Goal: Check status: Check status

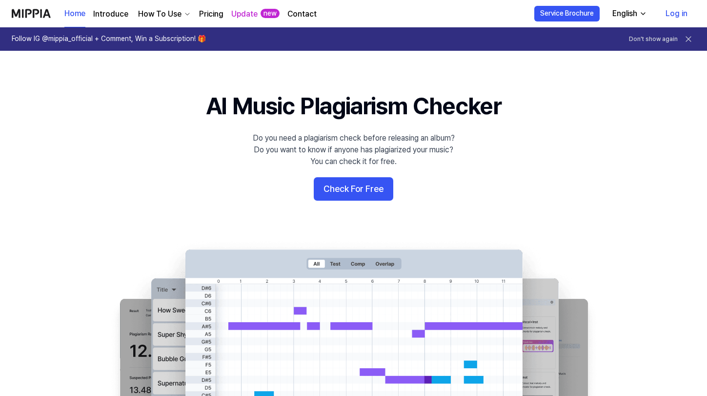
click at [674, 15] on link "Log in" at bounding box center [677, 13] width 38 height 27
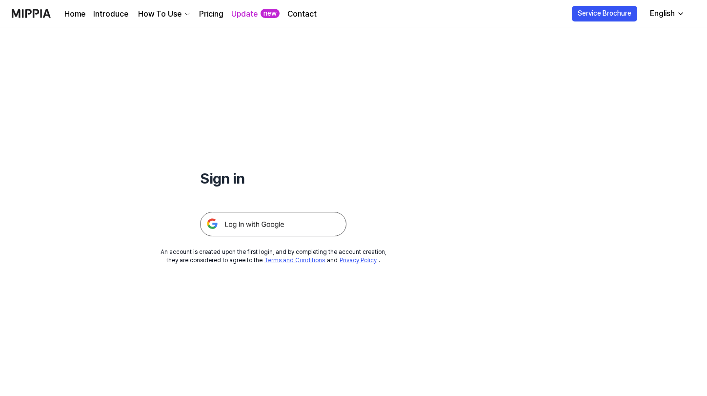
click at [295, 242] on div "Sign in An account is created upon the first login, and by completing the accou…" at bounding box center [273, 145] width 546 height 237
click at [297, 228] on img at bounding box center [273, 224] width 146 height 24
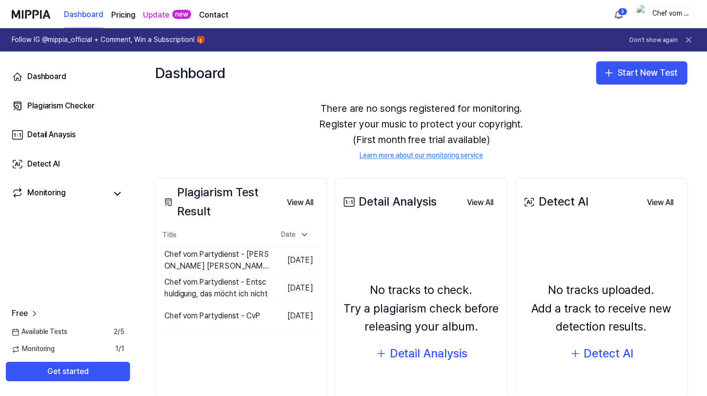
scroll to position [33, 0]
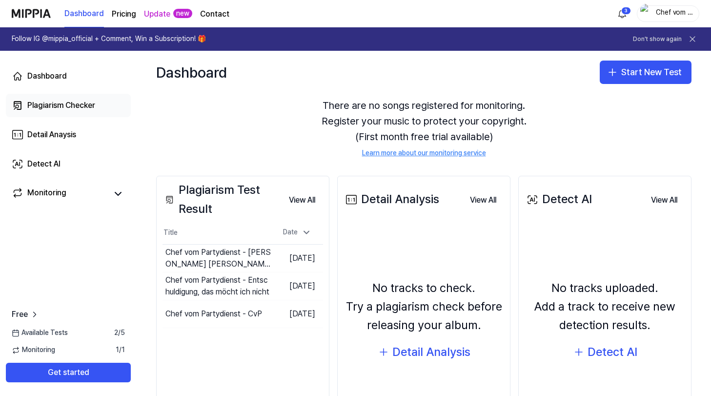
click at [75, 109] on div "Plagiarism Checker" at bounding box center [61, 106] width 68 height 12
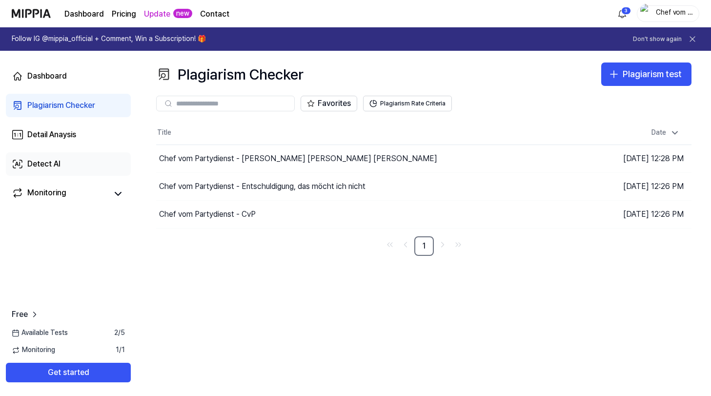
click at [56, 159] on div "Detect AI" at bounding box center [43, 164] width 33 height 12
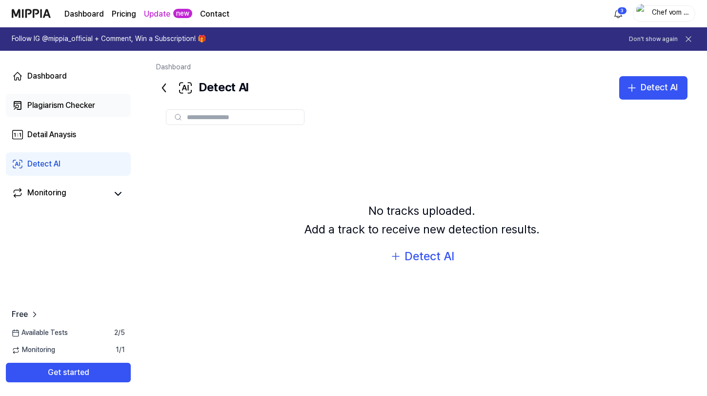
click at [64, 110] on div "Plagiarism Checker" at bounding box center [61, 106] width 68 height 12
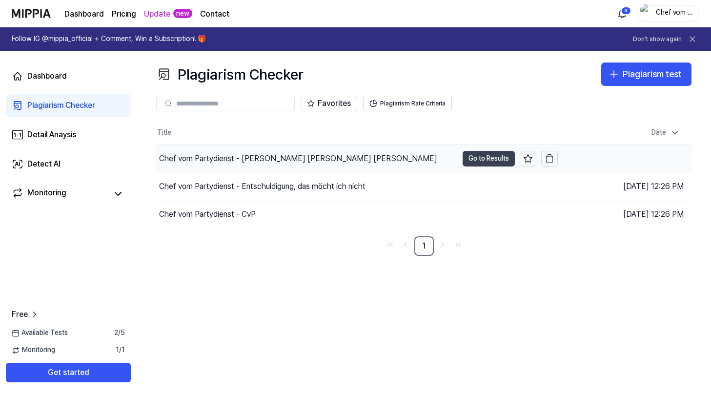
click at [489, 153] on button "Go to Results" at bounding box center [488, 159] width 52 height 16
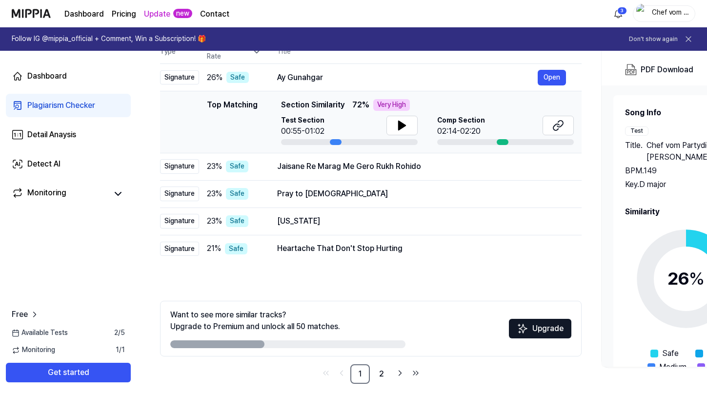
scroll to position [120, 0]
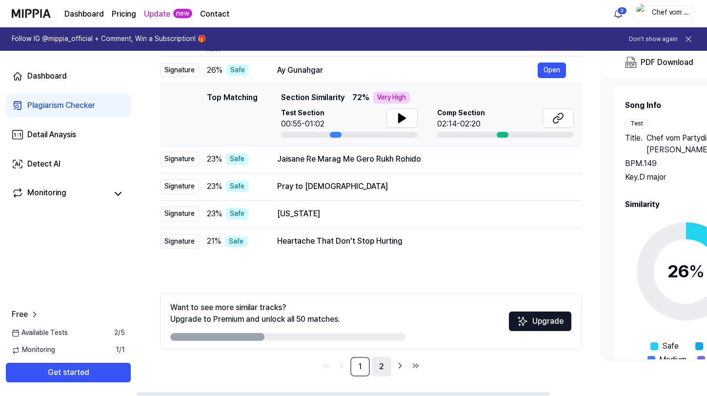
click at [379, 361] on link "2" at bounding box center [382, 367] width 20 height 20
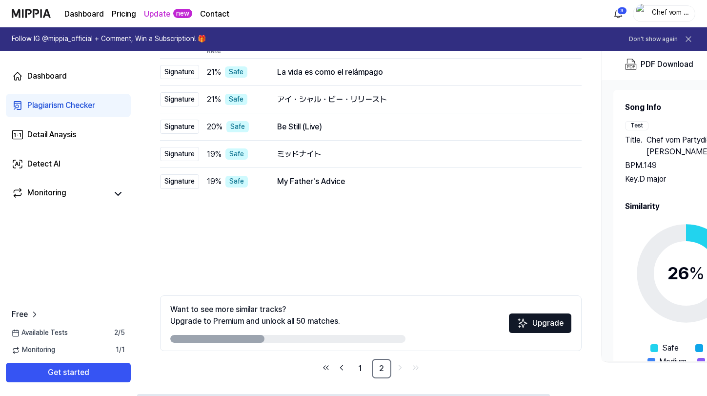
scroll to position [120, 0]
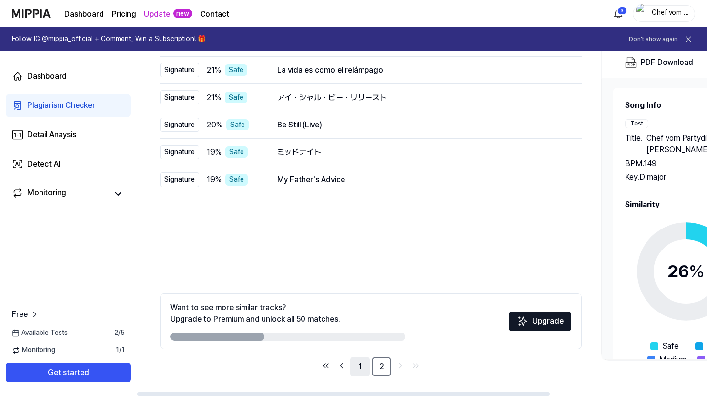
click at [360, 365] on link "1" at bounding box center [360, 367] width 20 height 20
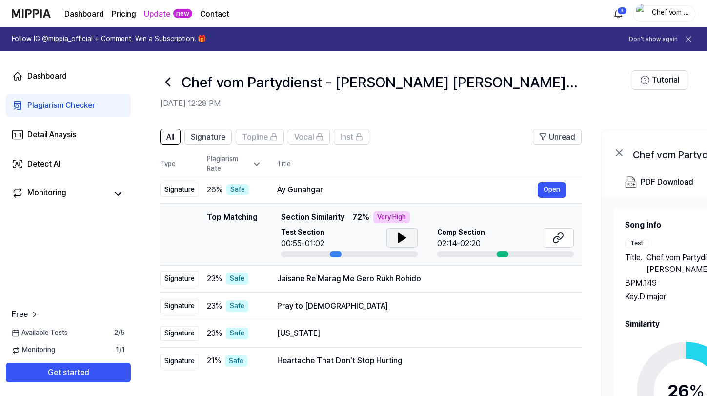
click at [399, 236] on icon at bounding box center [402, 237] width 7 height 9
click at [398, 238] on icon at bounding box center [402, 238] width 12 height 12
click at [549, 237] on button at bounding box center [557, 238] width 31 height 20
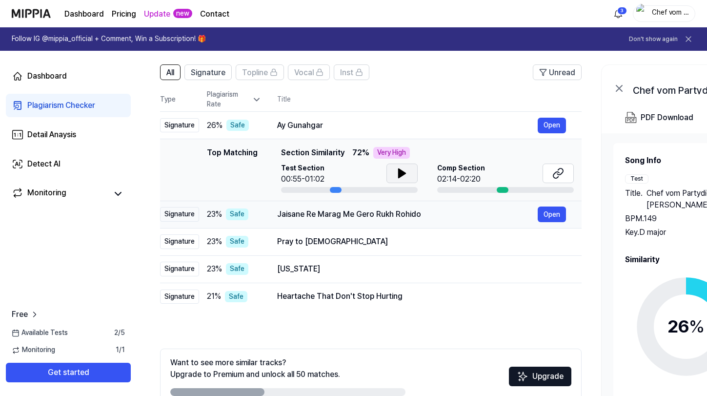
click at [297, 212] on div "Jaisane Re Marag Me Gero Rukh Rohido" at bounding box center [407, 214] width 260 height 12
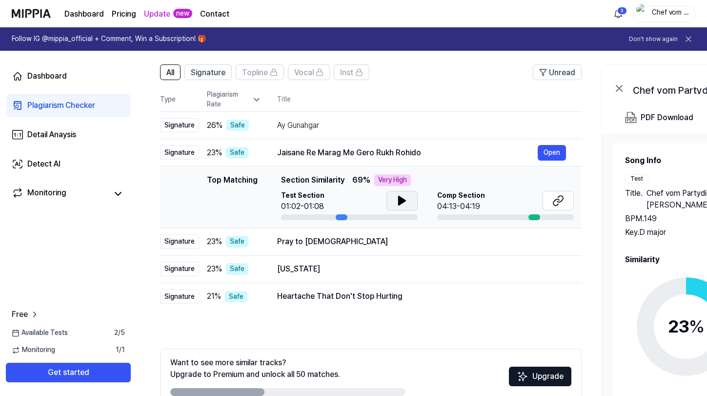
click at [410, 201] on button at bounding box center [401, 201] width 31 height 20
click at [558, 199] on icon at bounding box center [558, 201] width 12 height 12
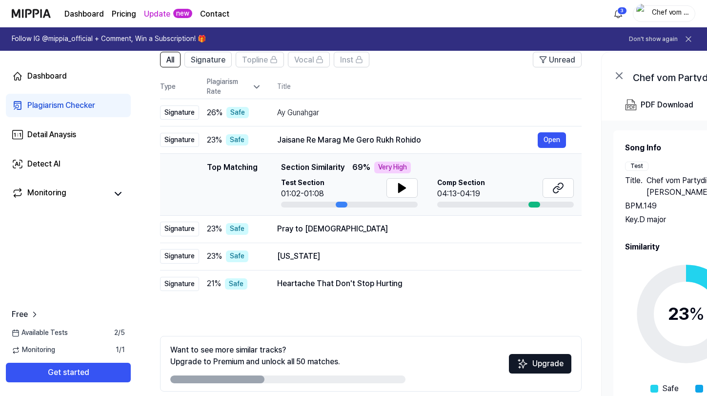
scroll to position [78, 0]
click at [307, 239] on td "Pray to God Open" at bounding box center [421, 228] width 320 height 27
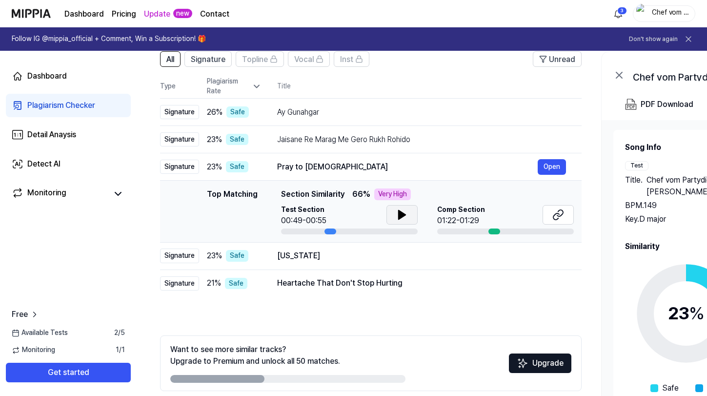
click at [399, 214] on icon at bounding box center [402, 214] width 7 height 9
click at [399, 214] on icon at bounding box center [400, 215] width 2 height 8
click at [561, 214] on icon at bounding box center [560, 213] width 6 height 6
click at [317, 264] on td "California Open" at bounding box center [421, 255] width 320 height 27
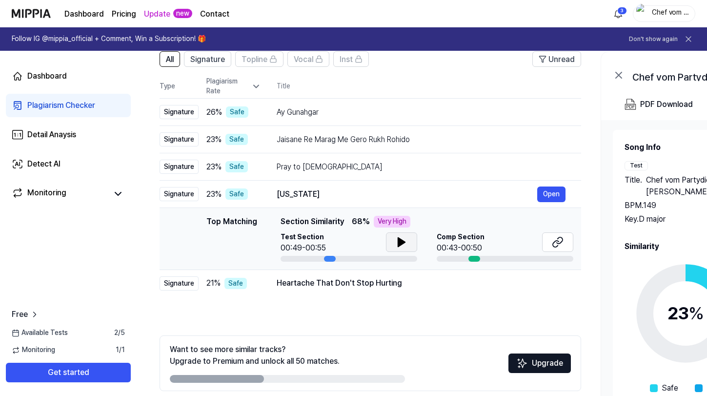
scroll to position [0, 0]
click at [402, 245] on icon at bounding box center [402, 242] width 12 height 12
click at [405, 245] on icon at bounding box center [402, 242] width 12 height 12
click at [568, 244] on button at bounding box center [557, 242] width 31 height 20
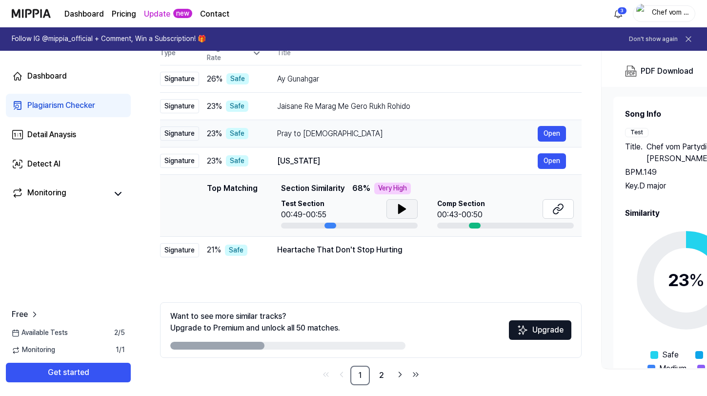
scroll to position [120, 0]
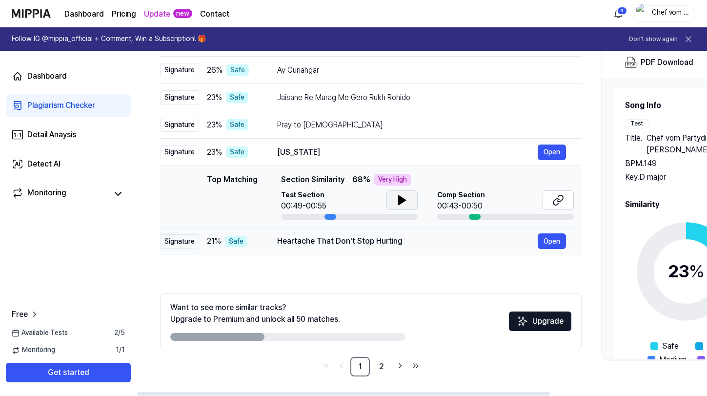
click at [331, 241] on div "Heartache That Don't Stop Hurting" at bounding box center [407, 241] width 260 height 12
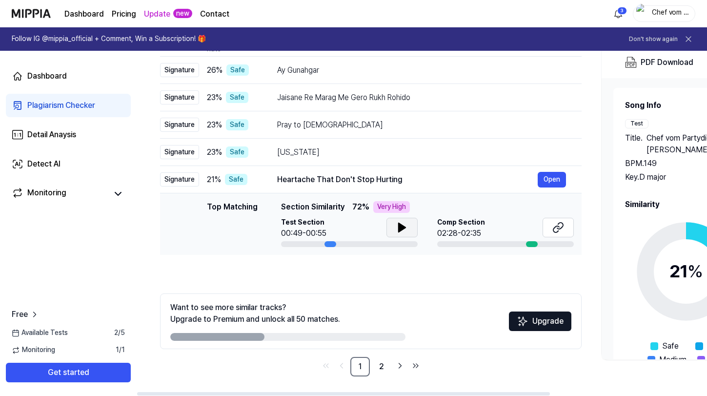
click at [395, 230] on button at bounding box center [401, 228] width 31 height 20
click at [404, 230] on icon at bounding box center [404, 227] width 2 height 8
click at [552, 230] on icon at bounding box center [558, 227] width 12 height 12
click at [377, 364] on link "2" at bounding box center [382, 367] width 20 height 20
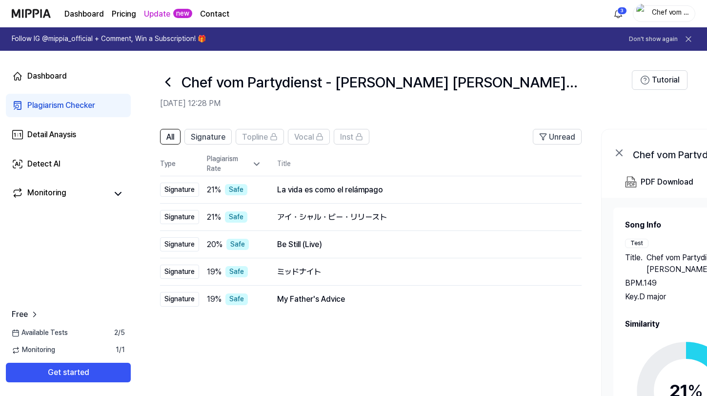
click at [171, 82] on icon at bounding box center [168, 82] width 16 height 16
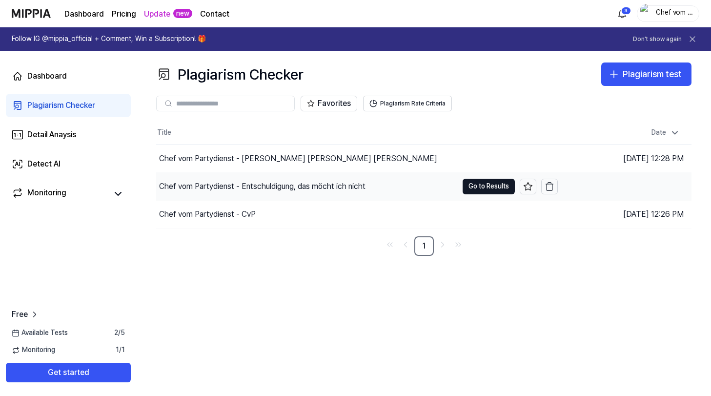
click at [276, 183] on div "Chef vom Partydienst - Entschuldigung, das möcht ich nicht" at bounding box center [262, 186] width 206 height 12
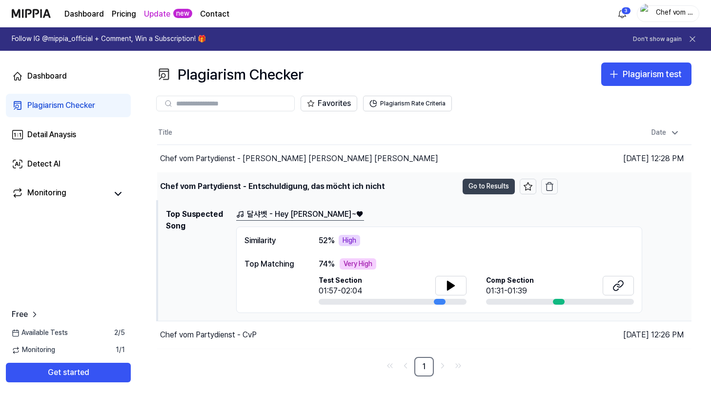
click at [472, 187] on button "Go to Results" at bounding box center [488, 187] width 52 height 16
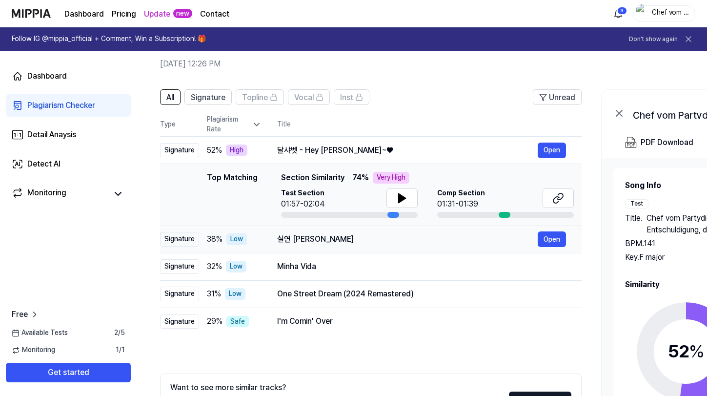
scroll to position [44, 0]
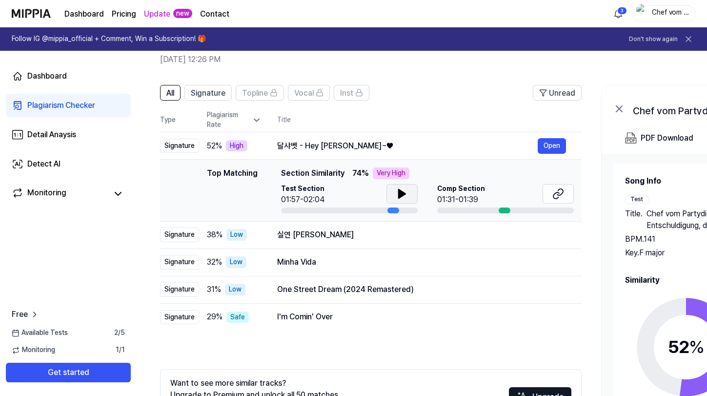
click at [400, 196] on icon at bounding box center [402, 193] width 7 height 9
click at [403, 196] on icon at bounding box center [404, 194] width 2 height 8
click at [563, 194] on icon at bounding box center [558, 194] width 12 height 12
click at [328, 238] on div "실연 김종욱" at bounding box center [407, 235] width 260 height 12
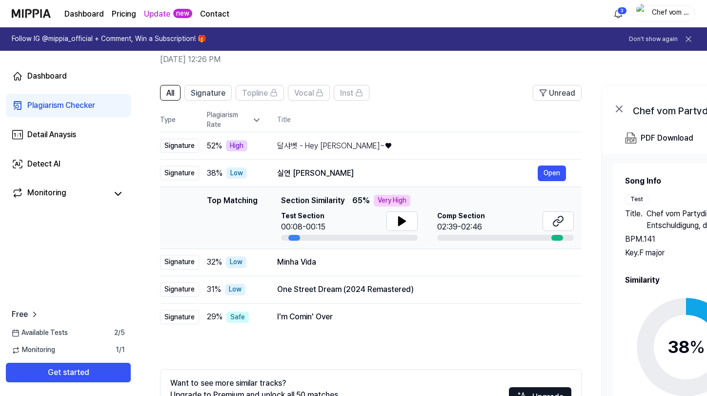
click at [407, 209] on div "Top Matching Section Similarity 65 % Very High Test Section 00:08-00:15 Comp Se…" at bounding box center [427, 218] width 293 height 46
click at [404, 219] on icon at bounding box center [402, 221] width 12 height 12
click at [404, 219] on icon at bounding box center [404, 221] width 2 height 8
click at [556, 220] on icon at bounding box center [558, 221] width 12 height 12
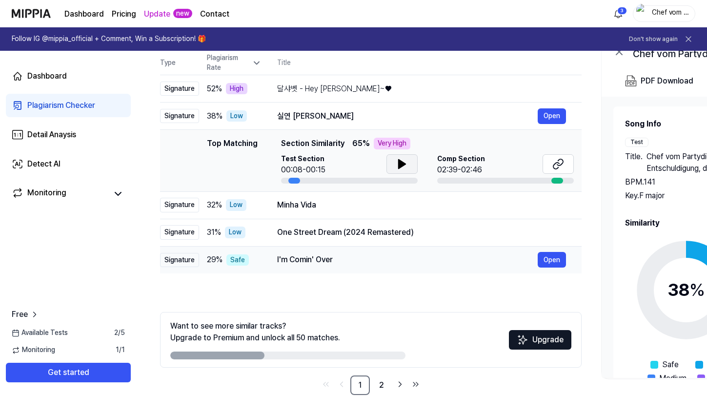
scroll to position [107, 0]
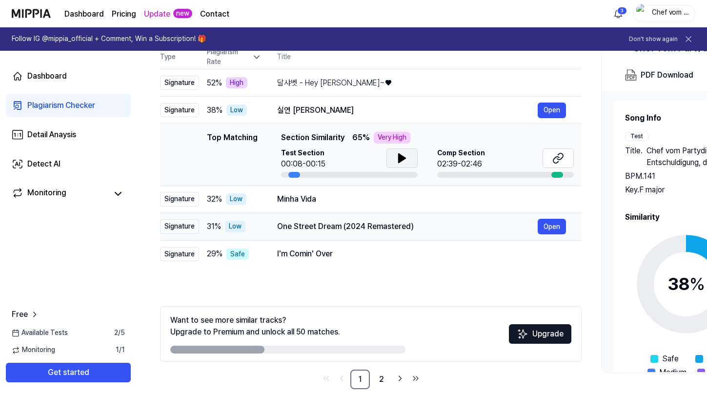
click at [333, 220] on div "One Street Dream (2024 Remastered)" at bounding box center [407, 226] width 260 height 12
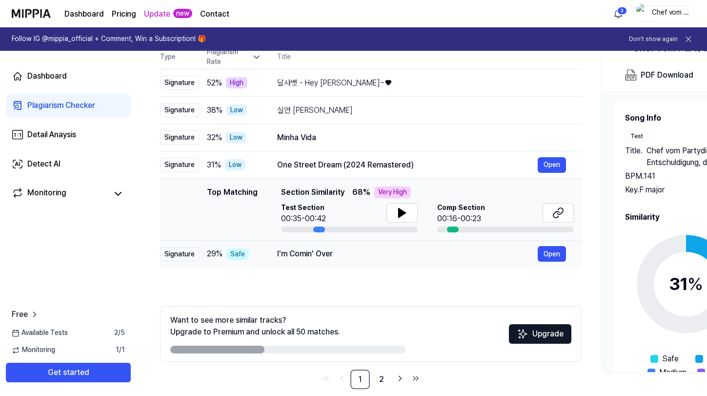
click at [325, 250] on div "I'm Comin' Over" at bounding box center [407, 254] width 260 height 12
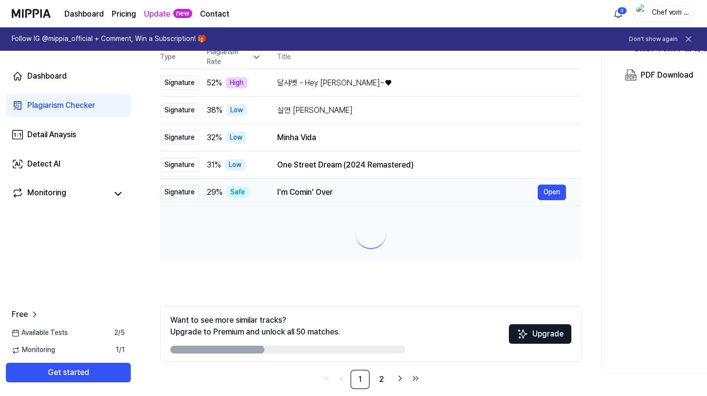
scroll to position [120, 0]
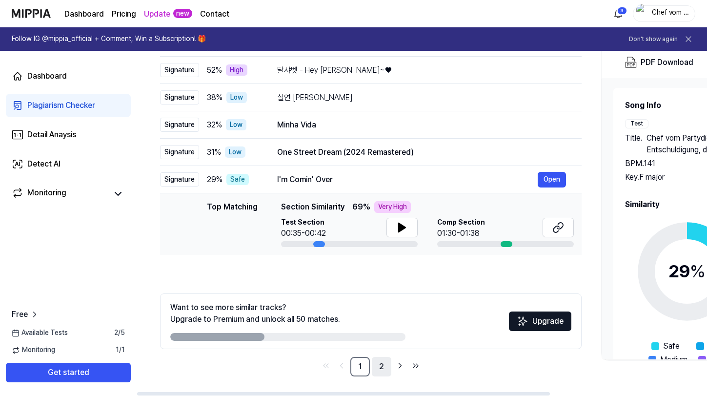
click at [384, 372] on link "2" at bounding box center [382, 367] width 20 height 20
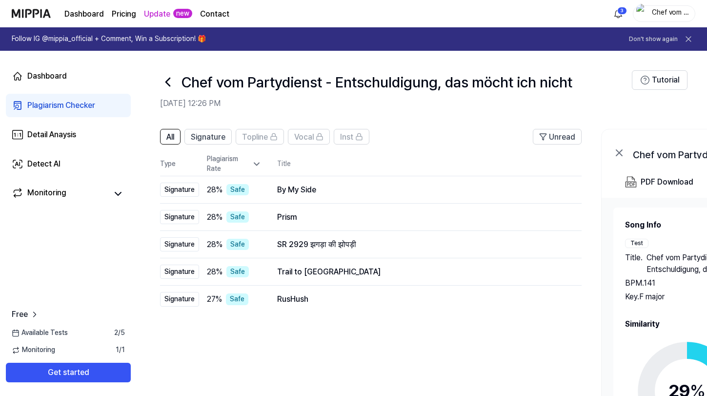
click at [169, 83] on icon at bounding box center [168, 82] width 16 height 16
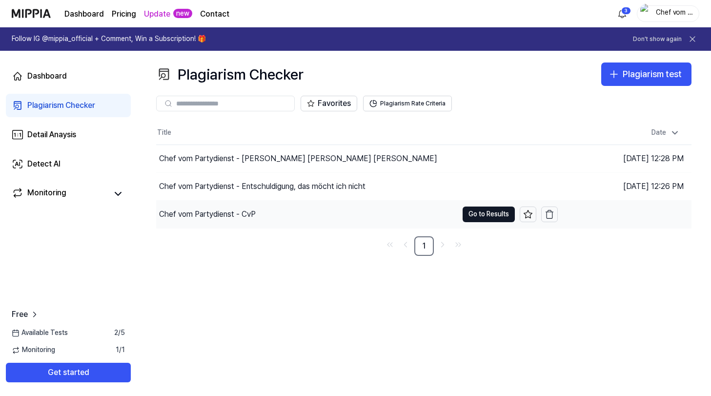
click at [242, 217] on div "Chef vom Partydienst - CvP" at bounding box center [207, 214] width 97 height 12
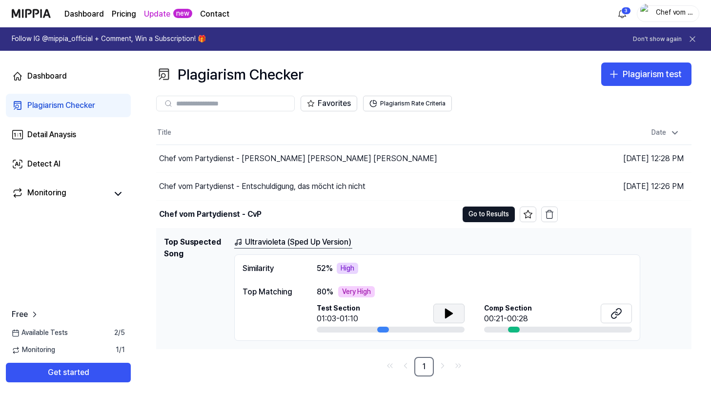
click at [456, 309] on button at bounding box center [448, 313] width 31 height 20
click at [485, 214] on button "Go to Results" at bounding box center [488, 214] width 52 height 16
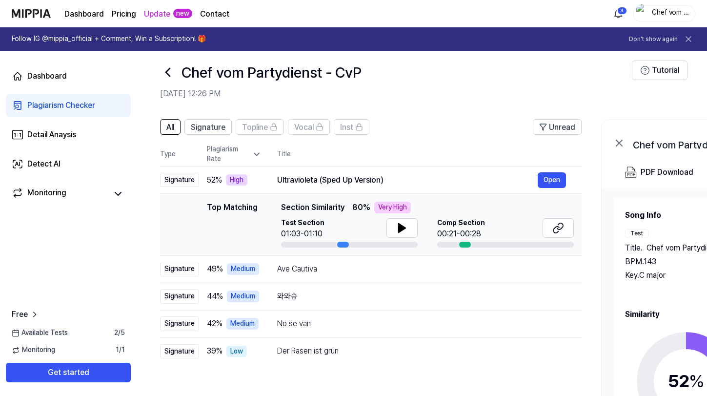
scroll to position [8, 0]
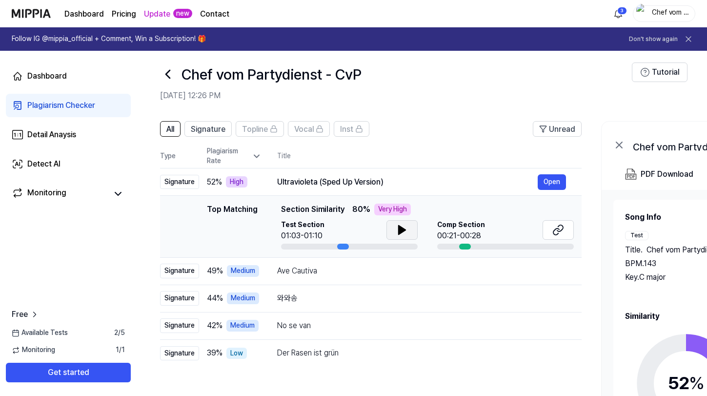
click at [400, 234] on icon at bounding box center [402, 230] width 12 height 12
click at [401, 233] on icon at bounding box center [402, 230] width 12 height 12
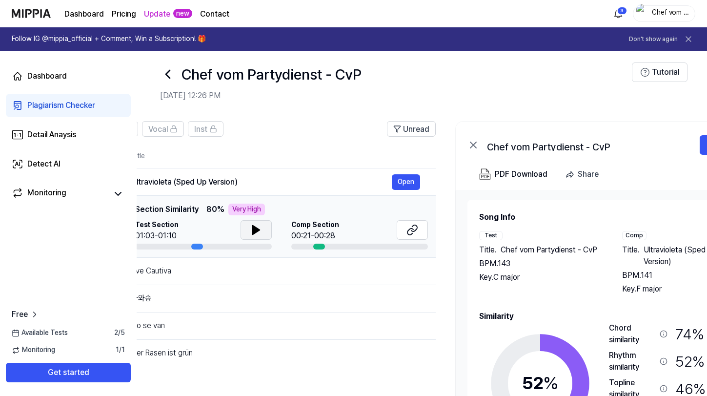
scroll to position [0, 154]
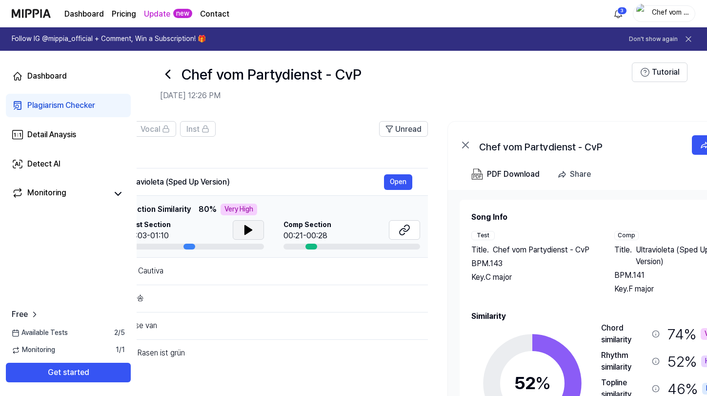
drag, startPoint x: 391, startPoint y: 182, endPoint x: 238, endPoint y: 197, distance: 154.3
click at [238, 197] on tbody "Signature 52 % High Ultravioleta (Sped Up Version) Open Top Matching Top Matchi…" at bounding box center [216, 267] width 421 height 199
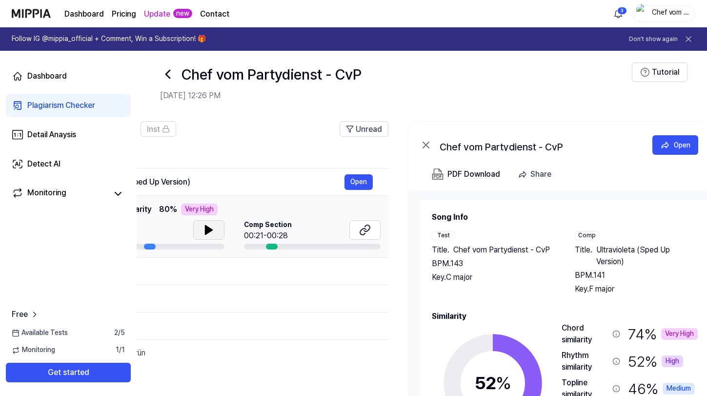
drag, startPoint x: 667, startPoint y: 261, endPoint x: 616, endPoint y: 261, distance: 51.7
click at [616, 261] on span "Ultravioleta (Sped Up Version)" at bounding box center [647, 255] width 102 height 23
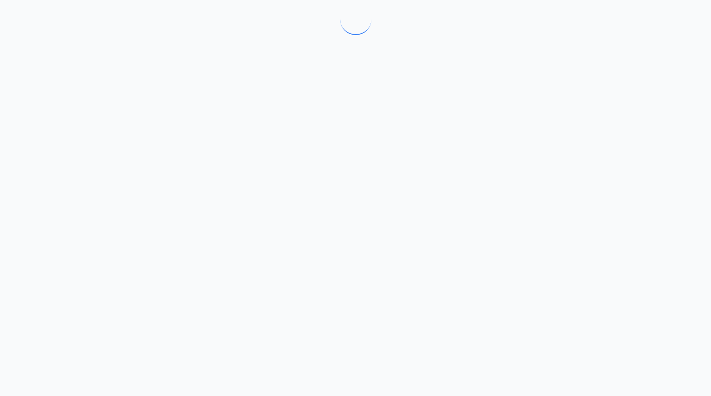
drag, startPoint x: 609, startPoint y: 260, endPoint x: 569, endPoint y: 259, distance: 40.0
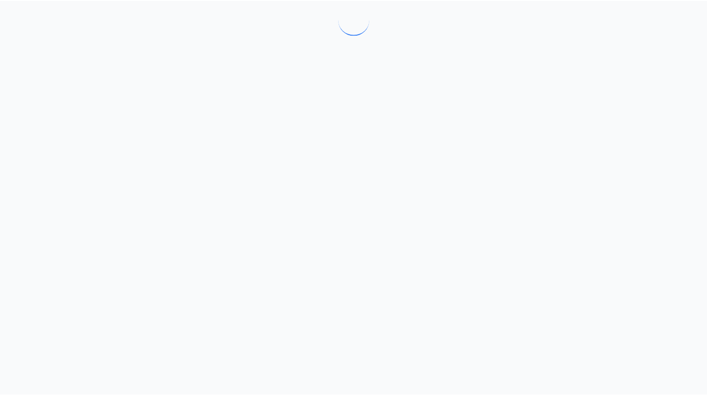
scroll to position [8, 0]
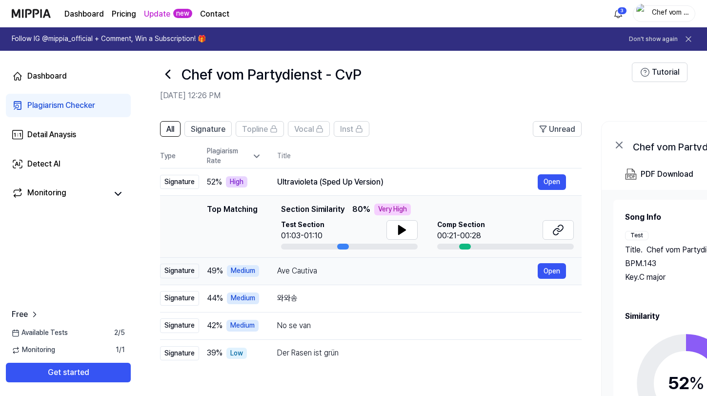
click at [306, 275] on div "Ave Cautiva" at bounding box center [407, 271] width 260 height 12
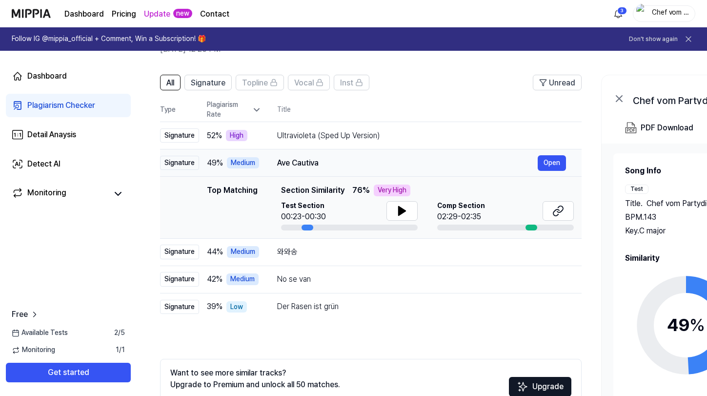
scroll to position [65, 0]
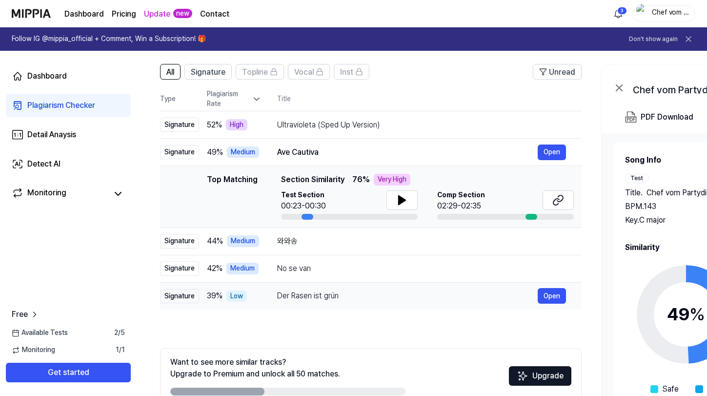
click at [379, 293] on div "Der Rasen ist grün" at bounding box center [407, 296] width 260 height 12
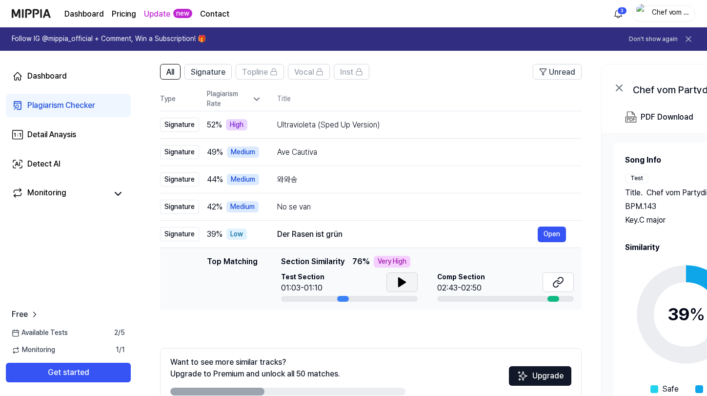
click at [401, 276] on icon at bounding box center [402, 282] width 12 height 12
click at [554, 284] on icon at bounding box center [558, 282] width 12 height 12
click at [406, 278] on icon at bounding box center [402, 282] width 12 height 12
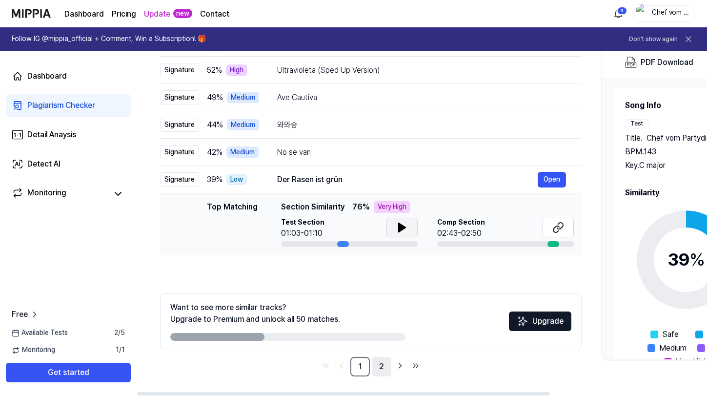
click at [379, 363] on link "2" at bounding box center [382, 367] width 20 height 20
